Goal: Information Seeking & Learning: Learn about a topic

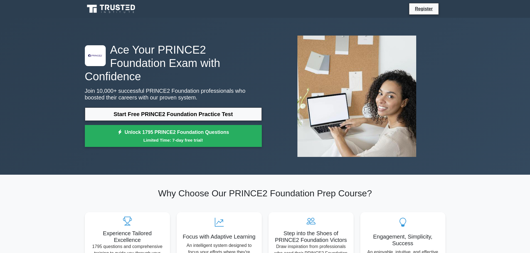
click at [220, 108] on link "Start Free PRINCE2 Foundation Practice Test" at bounding box center [173, 114] width 177 height 13
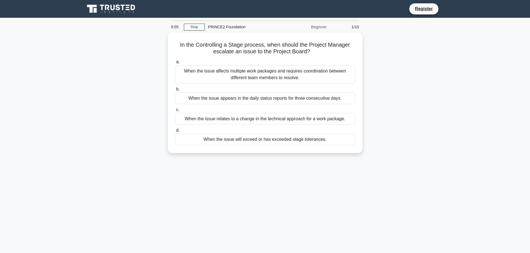
click at [316, 28] on div "Beginner" at bounding box center [305, 26] width 49 height 11
